Goal: Task Accomplishment & Management: Manage account settings

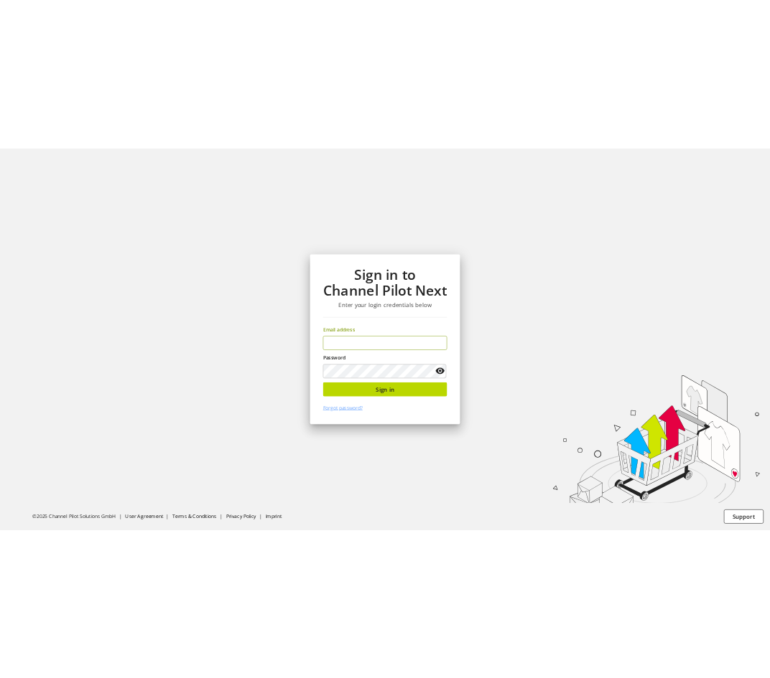
scroll to position [46, 0]
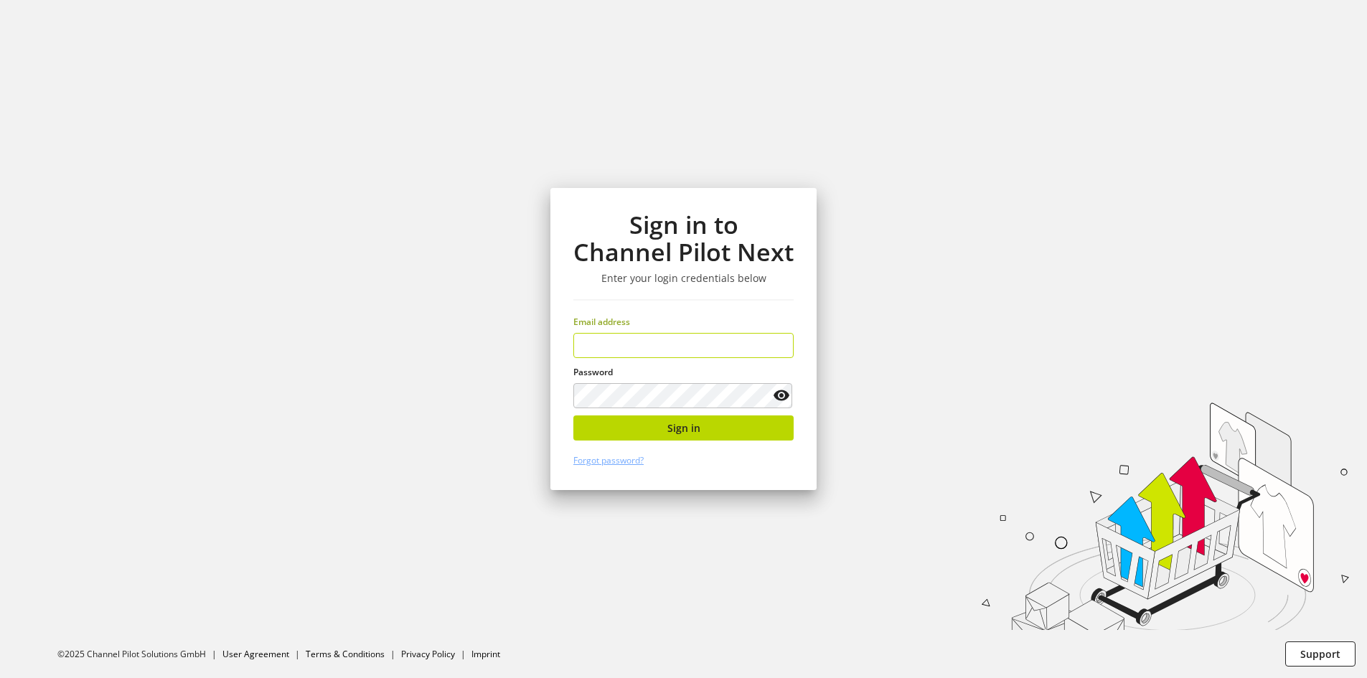
click at [637, 331] on div "Email address" at bounding box center [684, 337] width 220 height 42
click at [656, 354] on input "email" at bounding box center [684, 345] width 220 height 25
type input "**********"
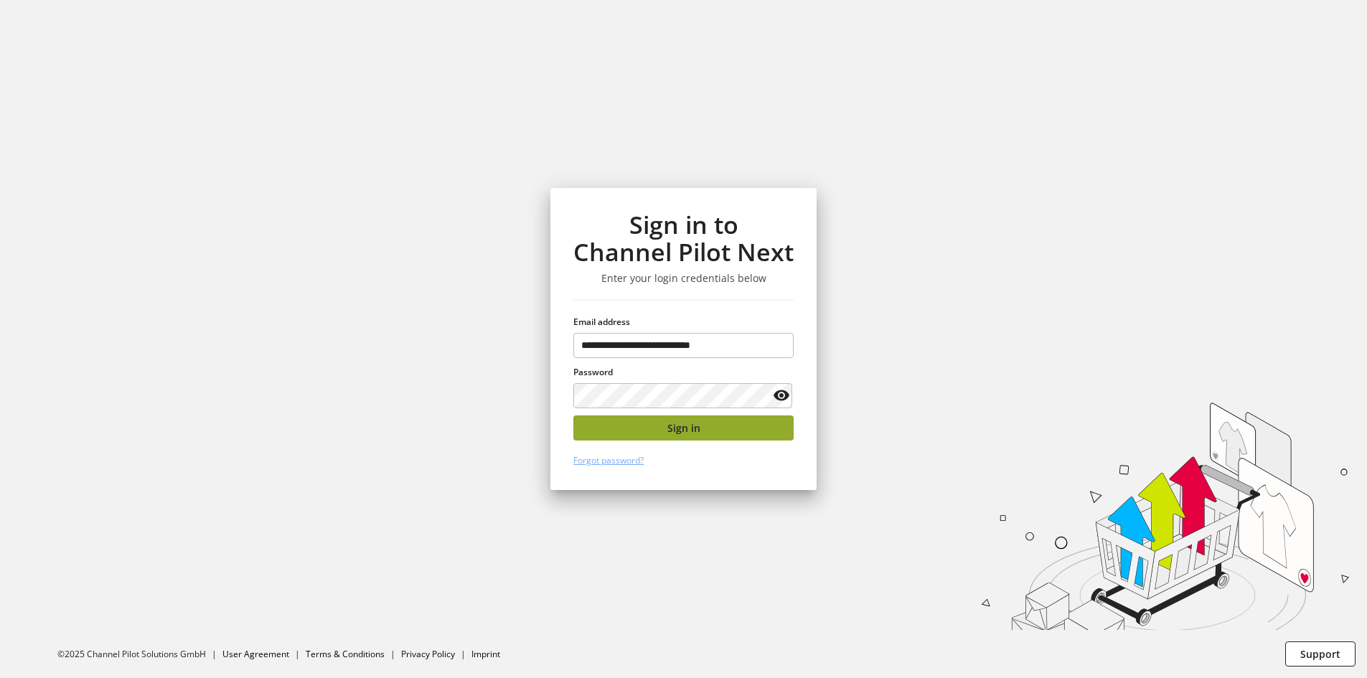
click at [595, 432] on button "Sign in" at bounding box center [684, 428] width 220 height 25
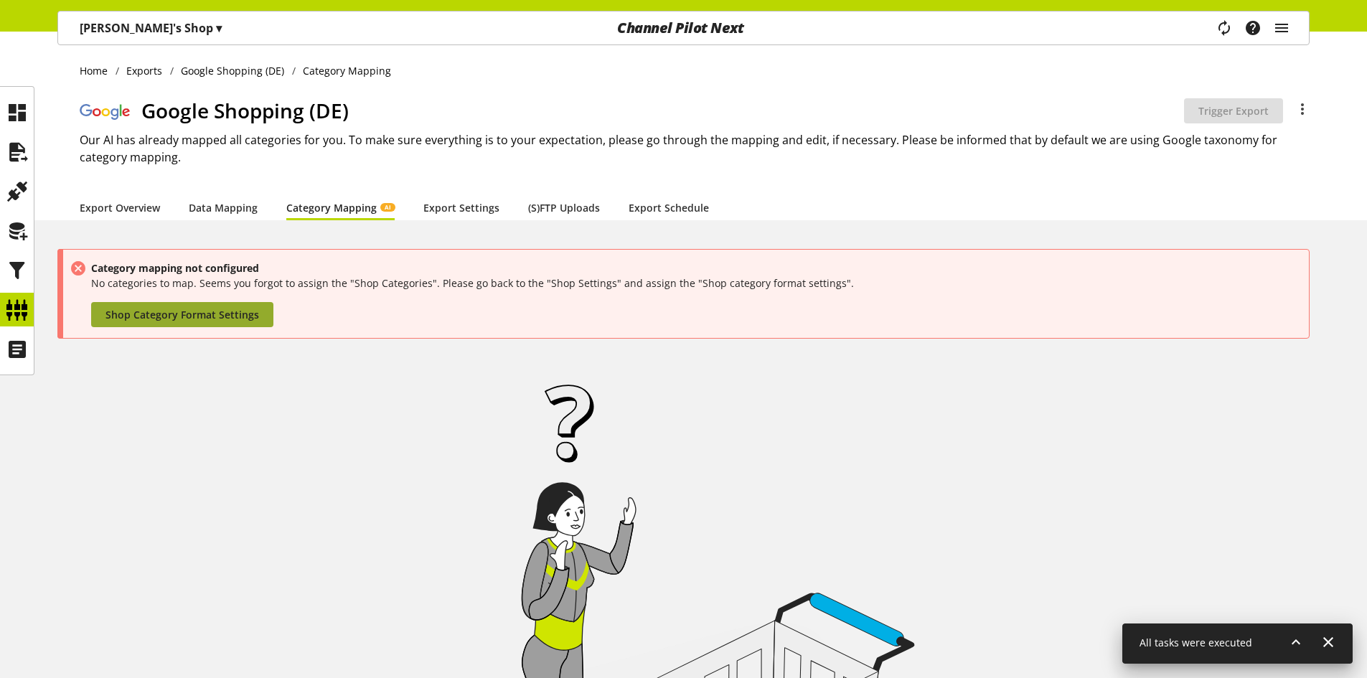
click at [225, 305] on link "Shop Category Format Settings" at bounding box center [182, 314] width 182 height 25
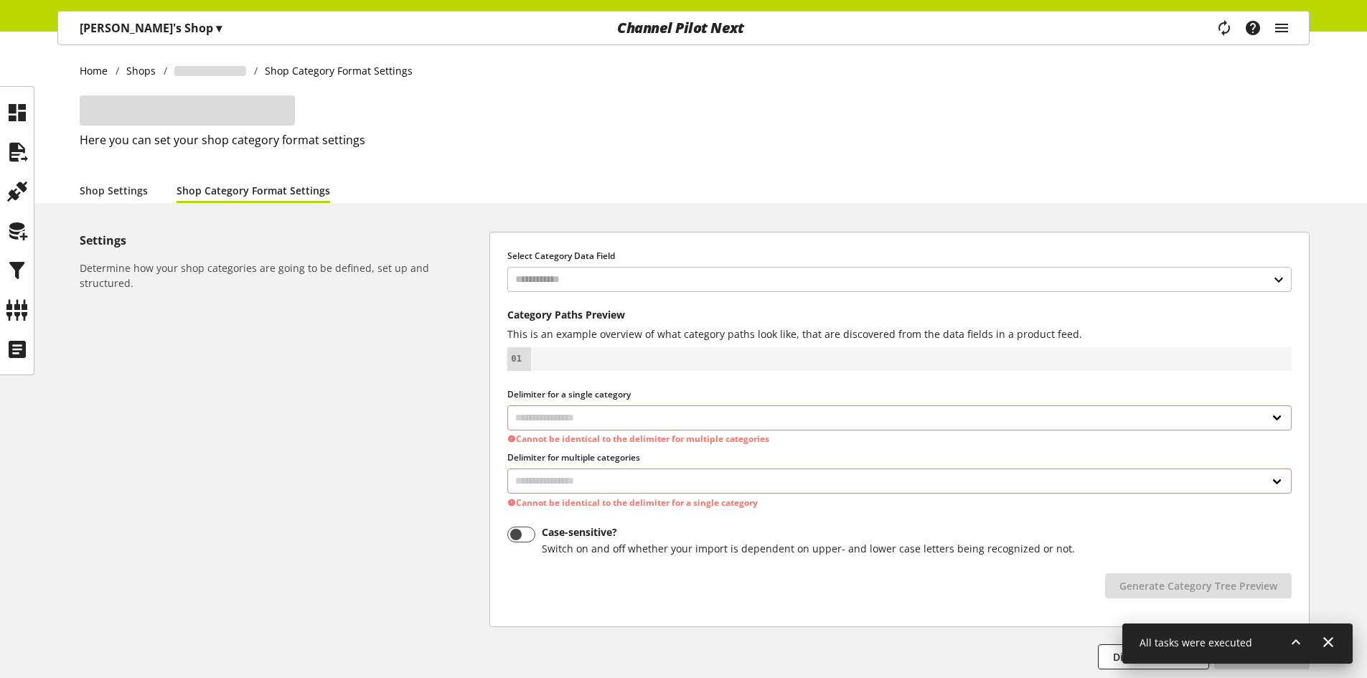
select select "*"
select select
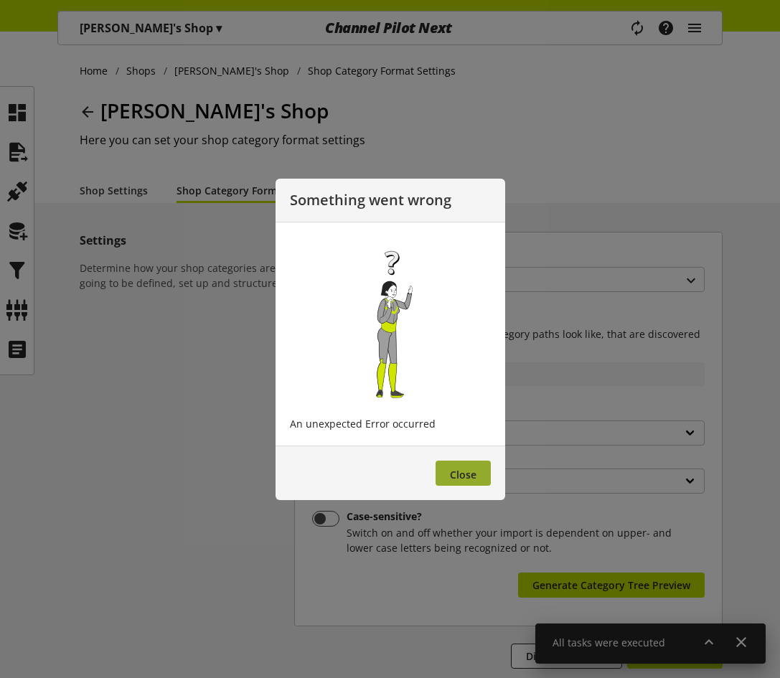
click at [446, 482] on button "Close" at bounding box center [463, 473] width 55 height 25
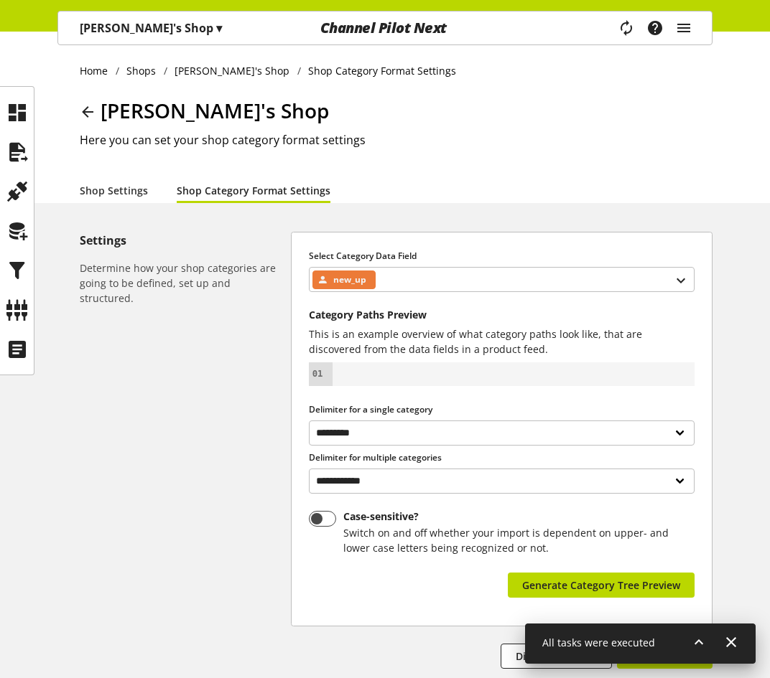
click at [162, 30] on div "[PERSON_NAME]'s Shop ▾" at bounding box center [150, 28] width 177 height 26
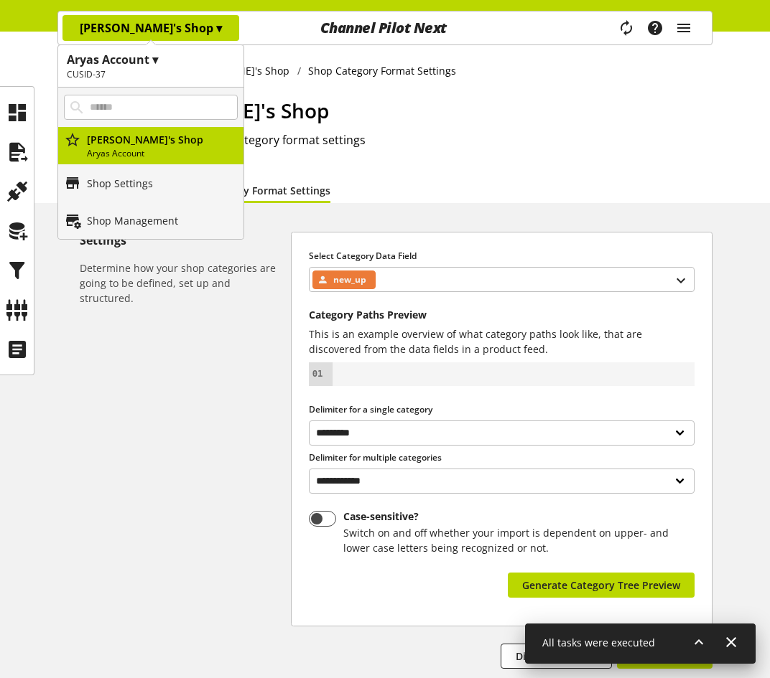
click at [361, 177] on div "Shop Settings Shop Category Format Settings" at bounding box center [396, 190] width 632 height 26
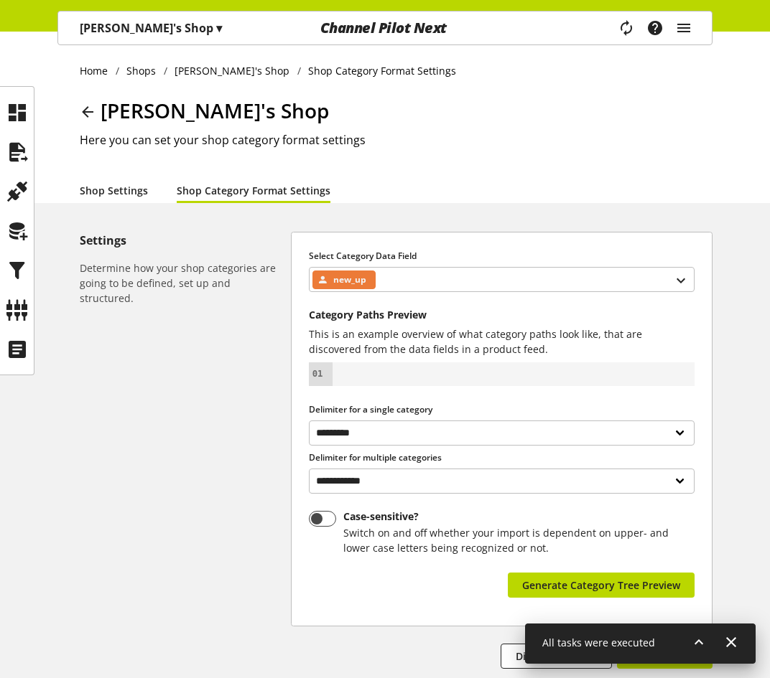
click at [141, 195] on link "Shop Settings" at bounding box center [114, 190] width 68 height 15
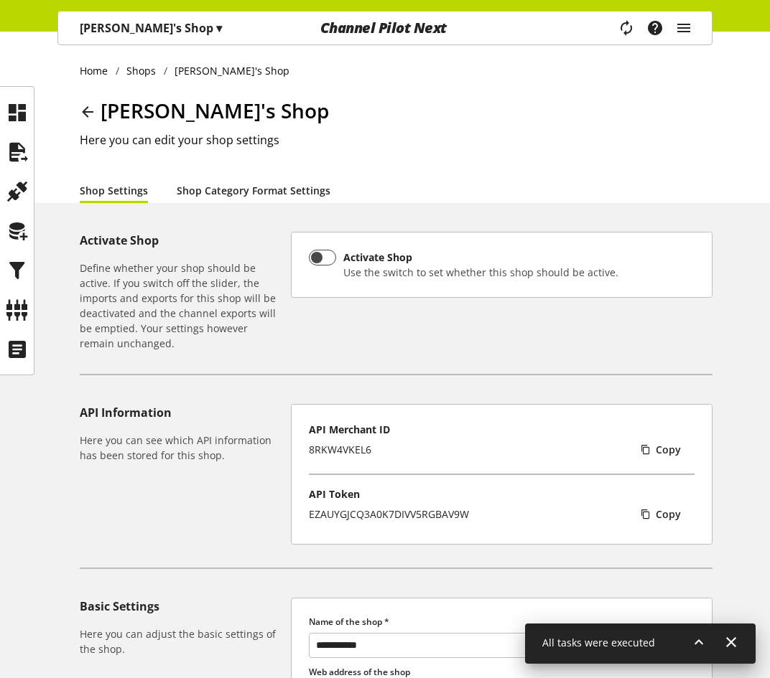
click at [189, 187] on link "Shop Category Format Settings" at bounding box center [254, 190] width 154 height 15
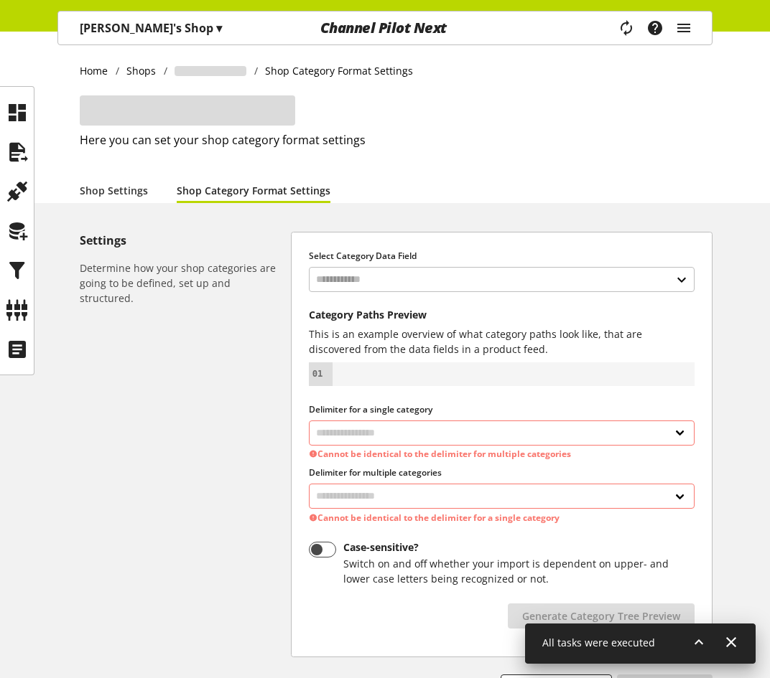
select select "*"
select select
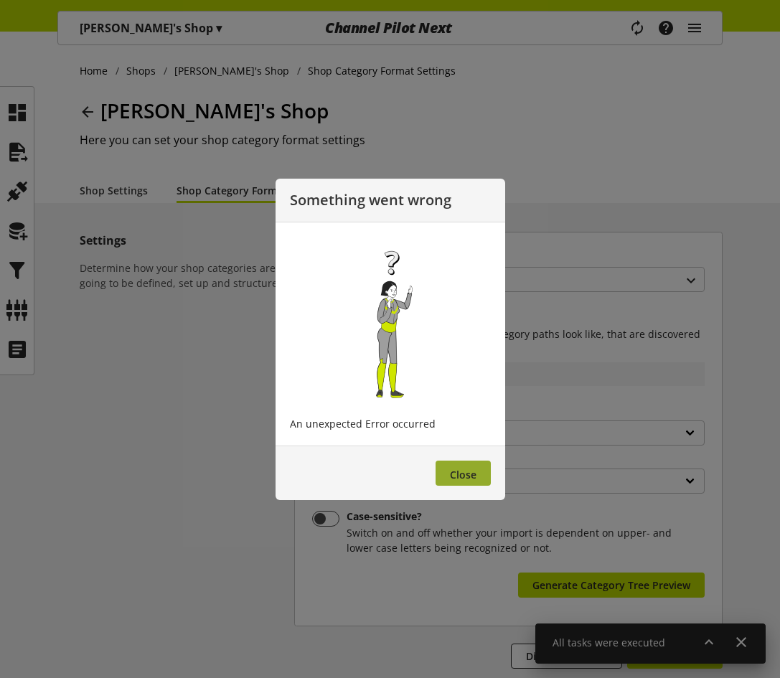
click at [448, 472] on button "Close" at bounding box center [463, 473] width 55 height 25
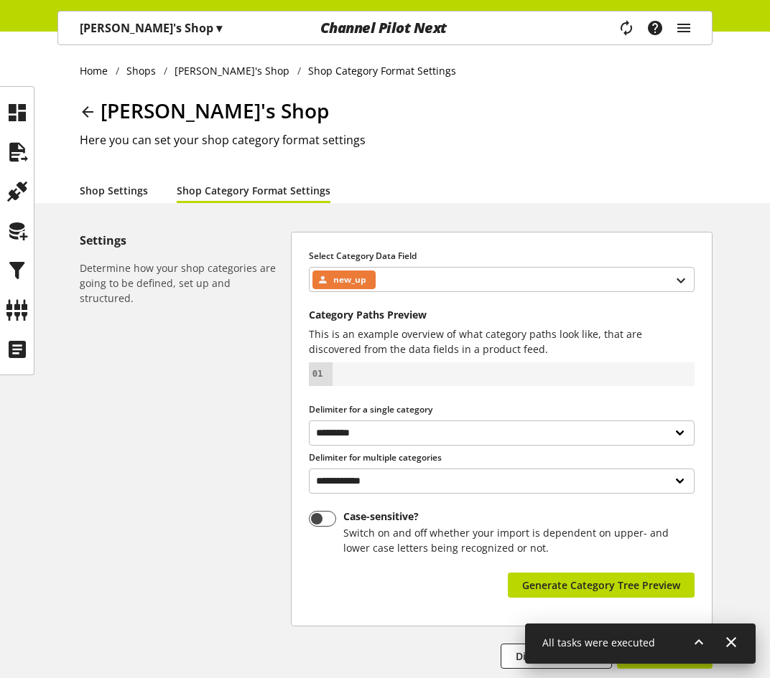
click at [108, 189] on link "Shop Settings" at bounding box center [114, 190] width 68 height 15
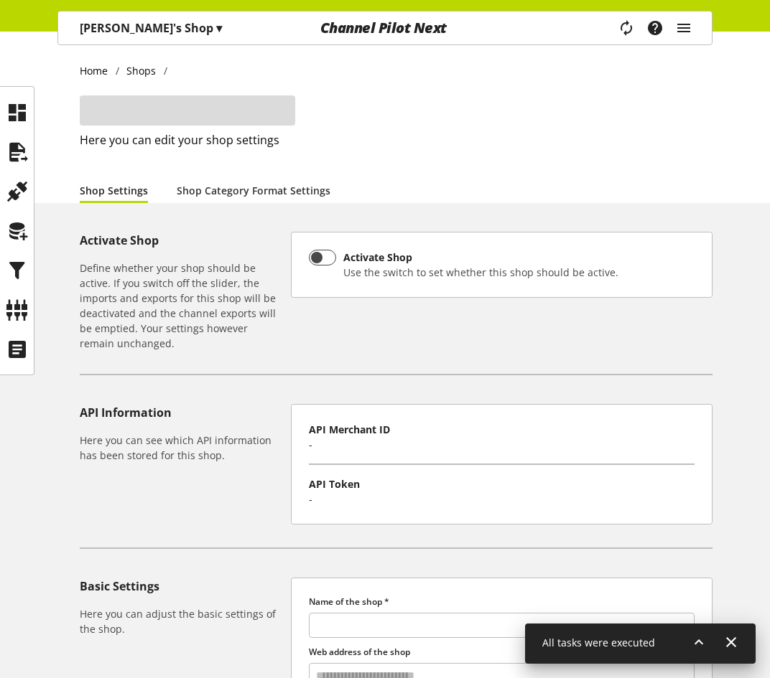
type input "**********"
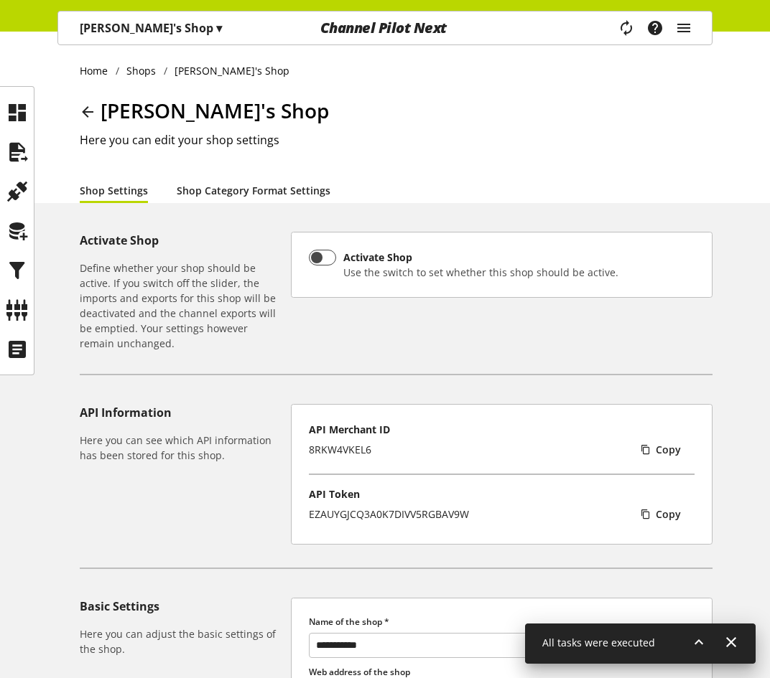
click at [248, 192] on link "Shop Category Format Settings" at bounding box center [254, 190] width 154 height 15
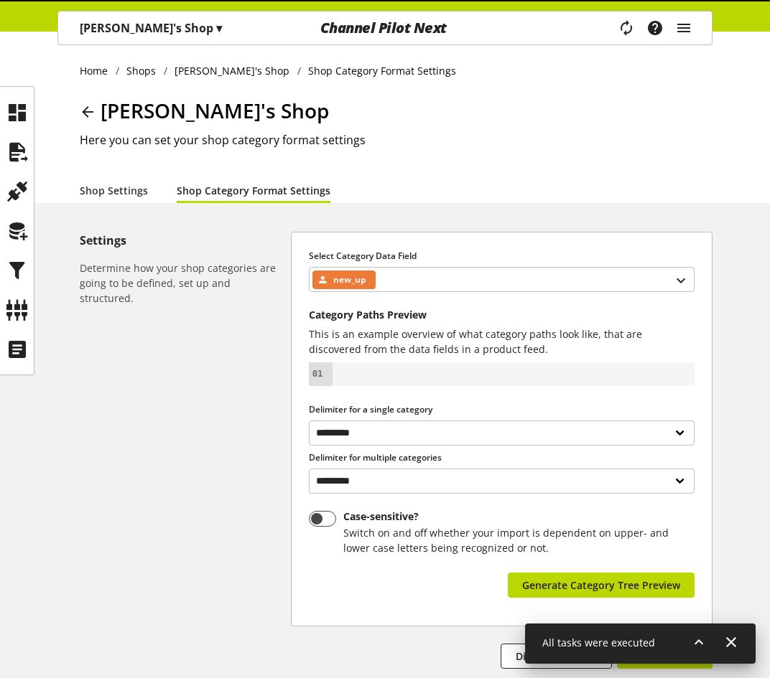
select select "*"
select select
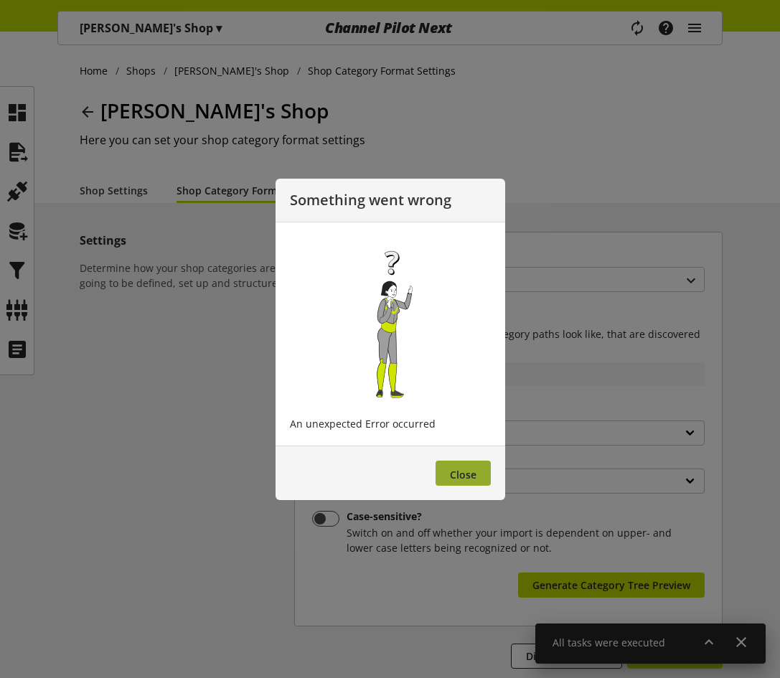
click at [454, 469] on span "Close" at bounding box center [463, 475] width 27 height 14
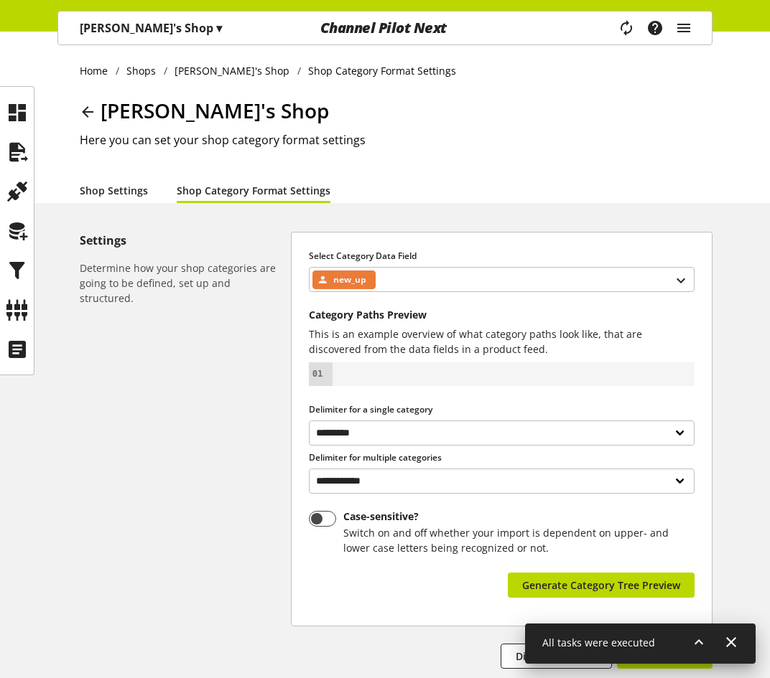
click at [113, 198] on link "Shop Settings" at bounding box center [114, 190] width 68 height 15
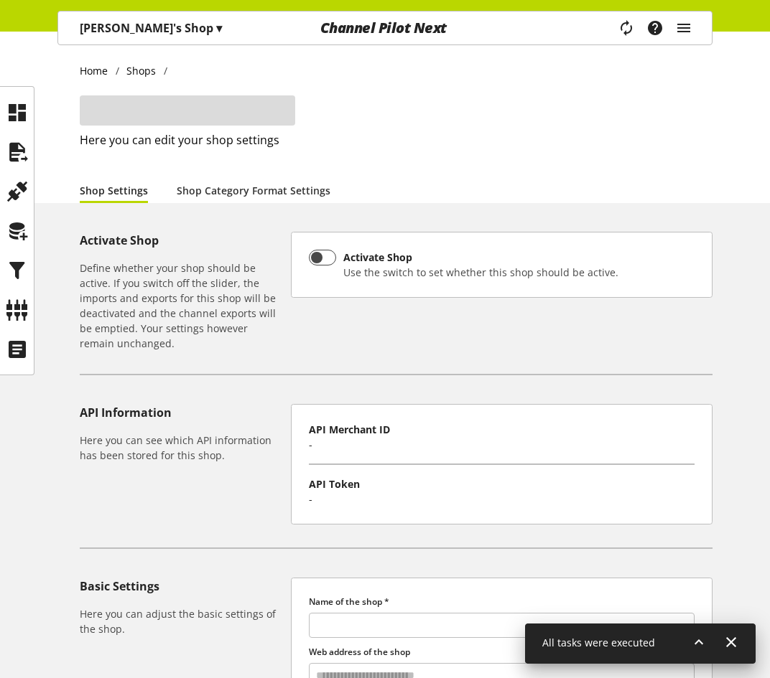
type input "**********"
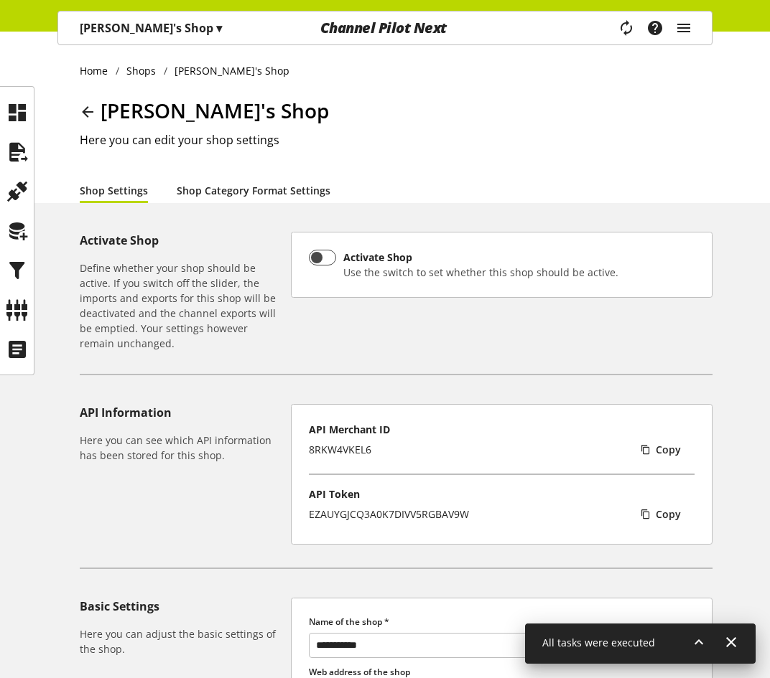
click at [273, 190] on link "Shop Category Format Settings" at bounding box center [254, 190] width 154 height 15
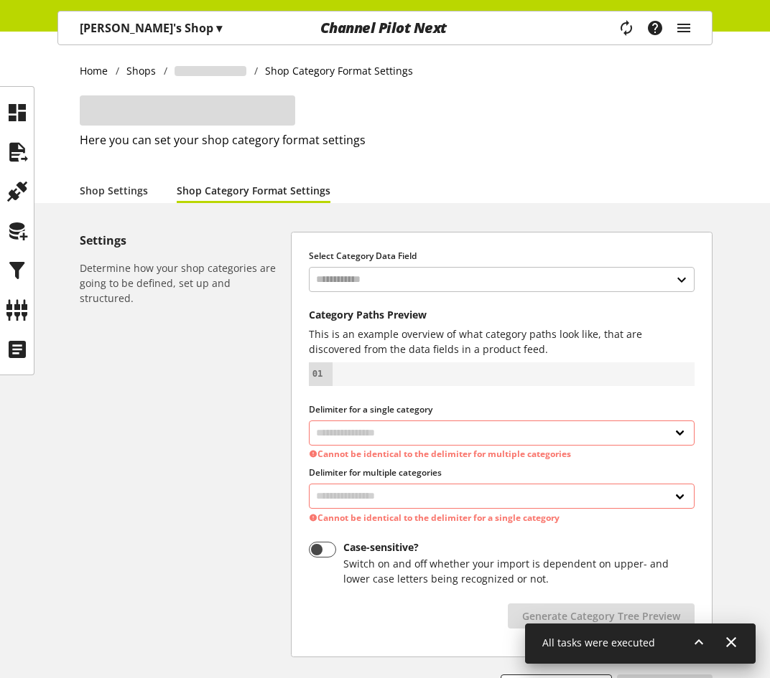
select select "*"
select select
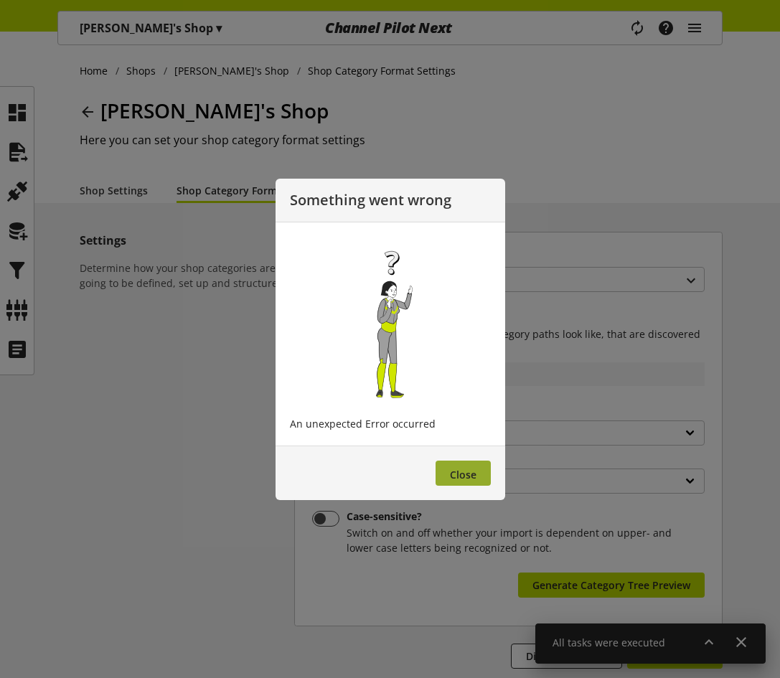
click at [464, 473] on span "Close" at bounding box center [463, 475] width 27 height 14
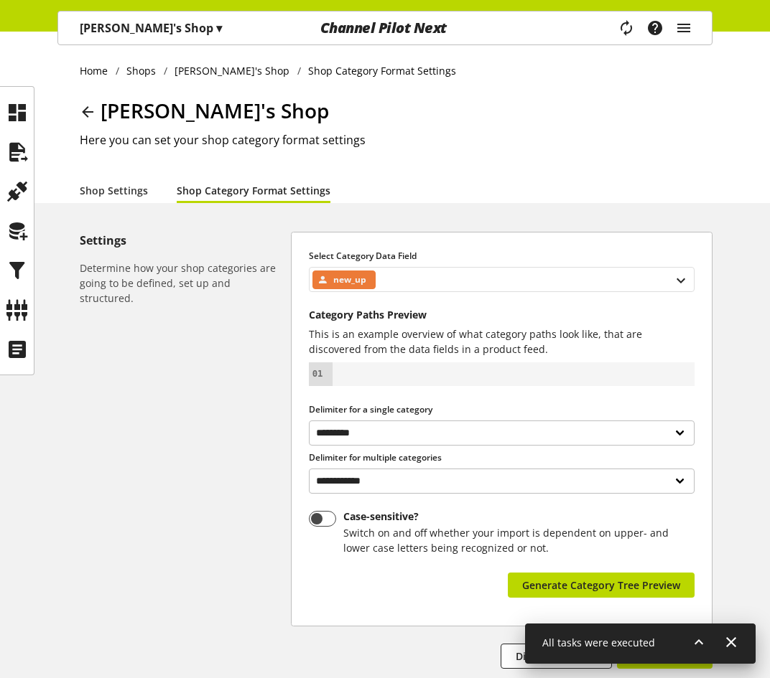
click at [422, 275] on div "new_up" at bounding box center [501, 279] width 385 height 25
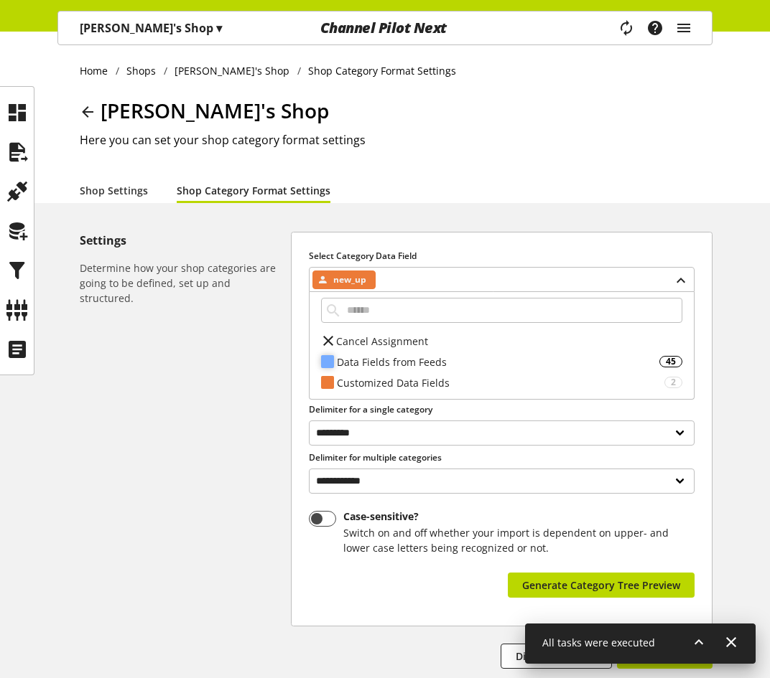
click at [417, 361] on div "Data Fields from Feeds" at bounding box center [498, 362] width 322 height 15
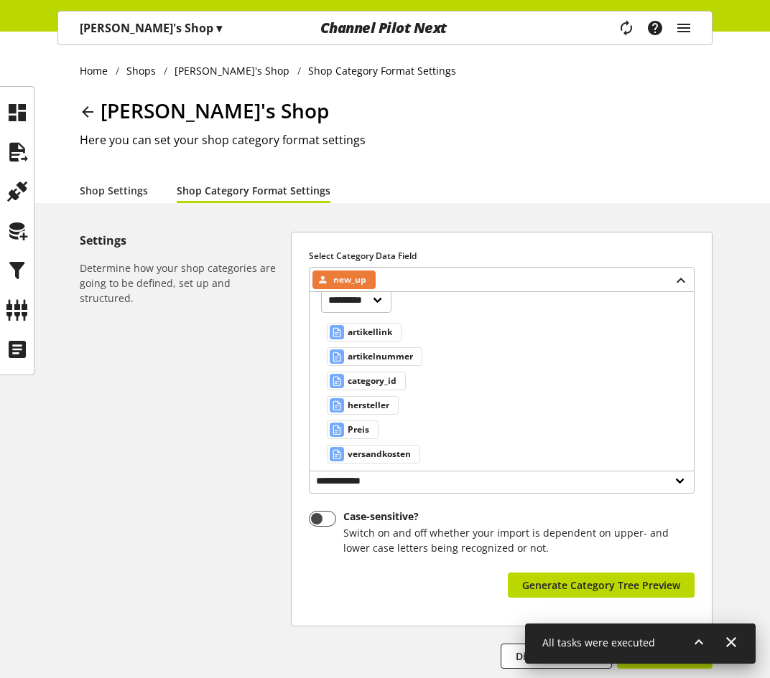
scroll to position [113, 0]
click at [378, 307] on span "artikellink" at bounding box center [369, 307] width 45 height 17
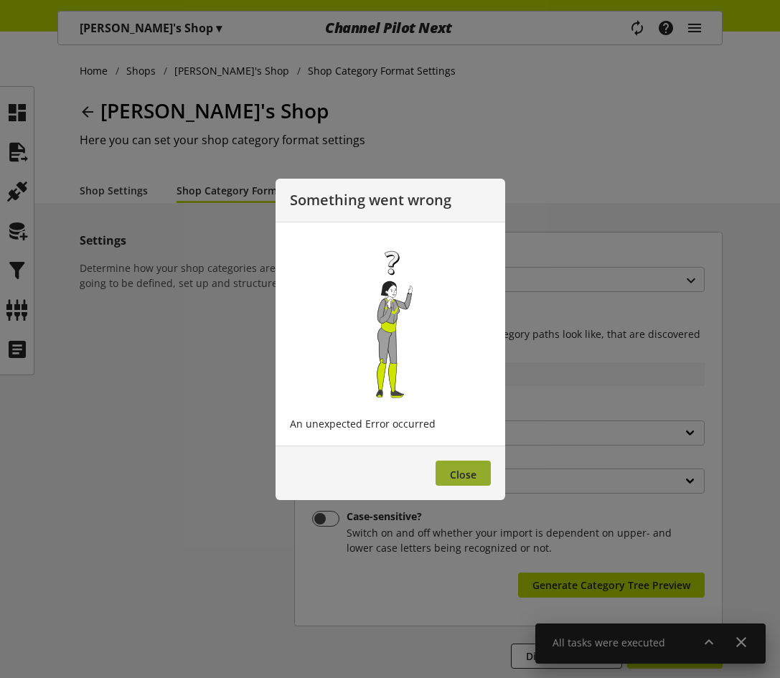
click at [459, 472] on span "Close" at bounding box center [463, 475] width 27 height 14
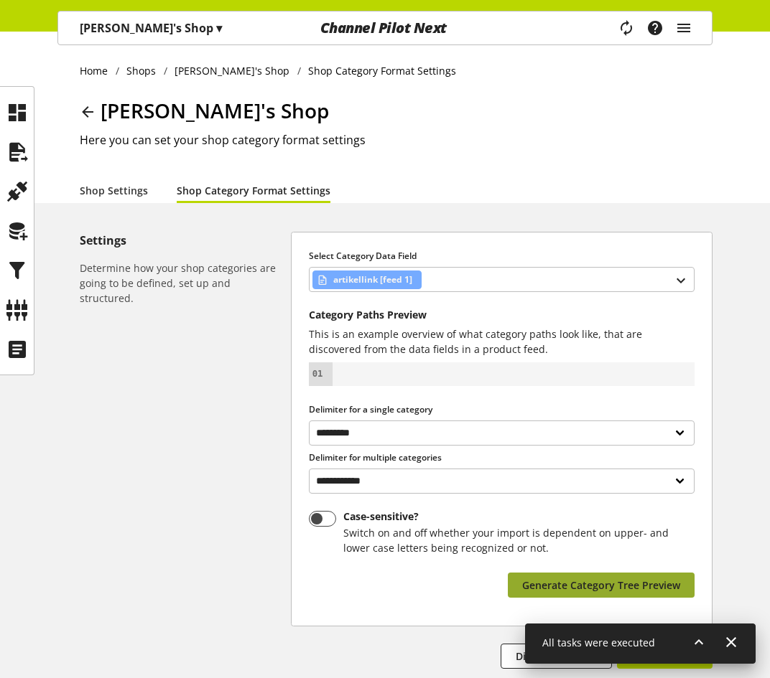
click at [547, 580] on span "Generate Category Tree Preview" at bounding box center [601, 585] width 158 height 15
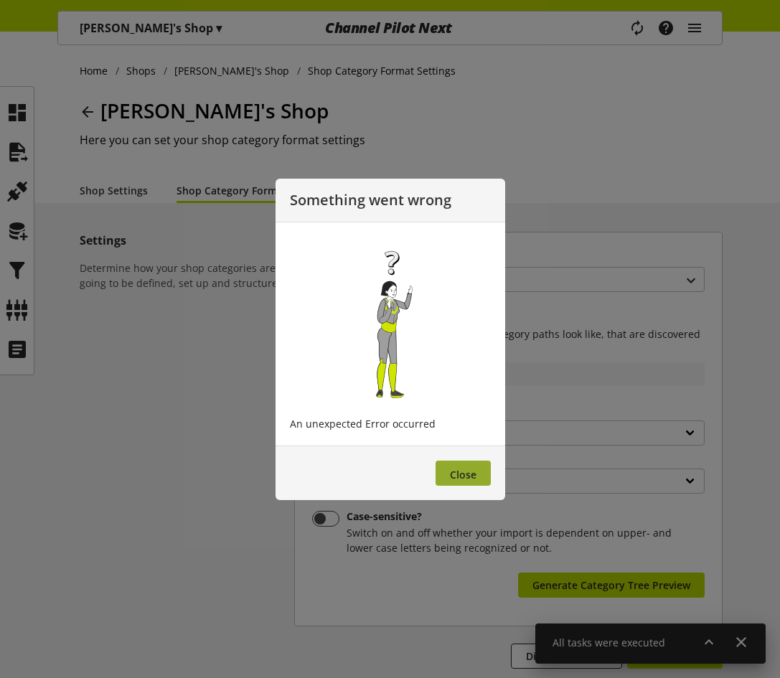
click at [480, 480] on button "Close" at bounding box center [463, 473] width 55 height 25
